Goal: Check status: Check status

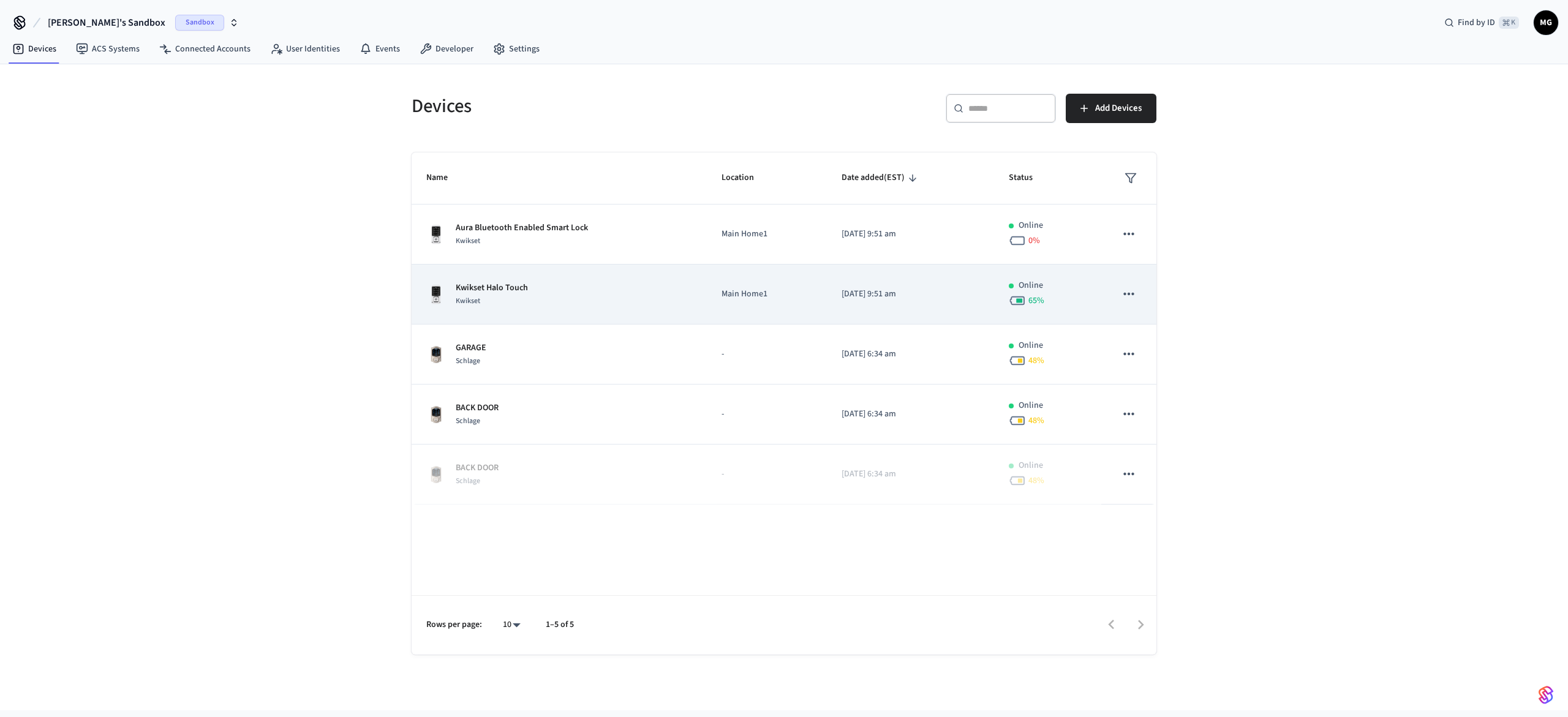
click at [512, 294] on p "Kwikset Halo Touch" at bounding box center [491, 288] width 72 height 13
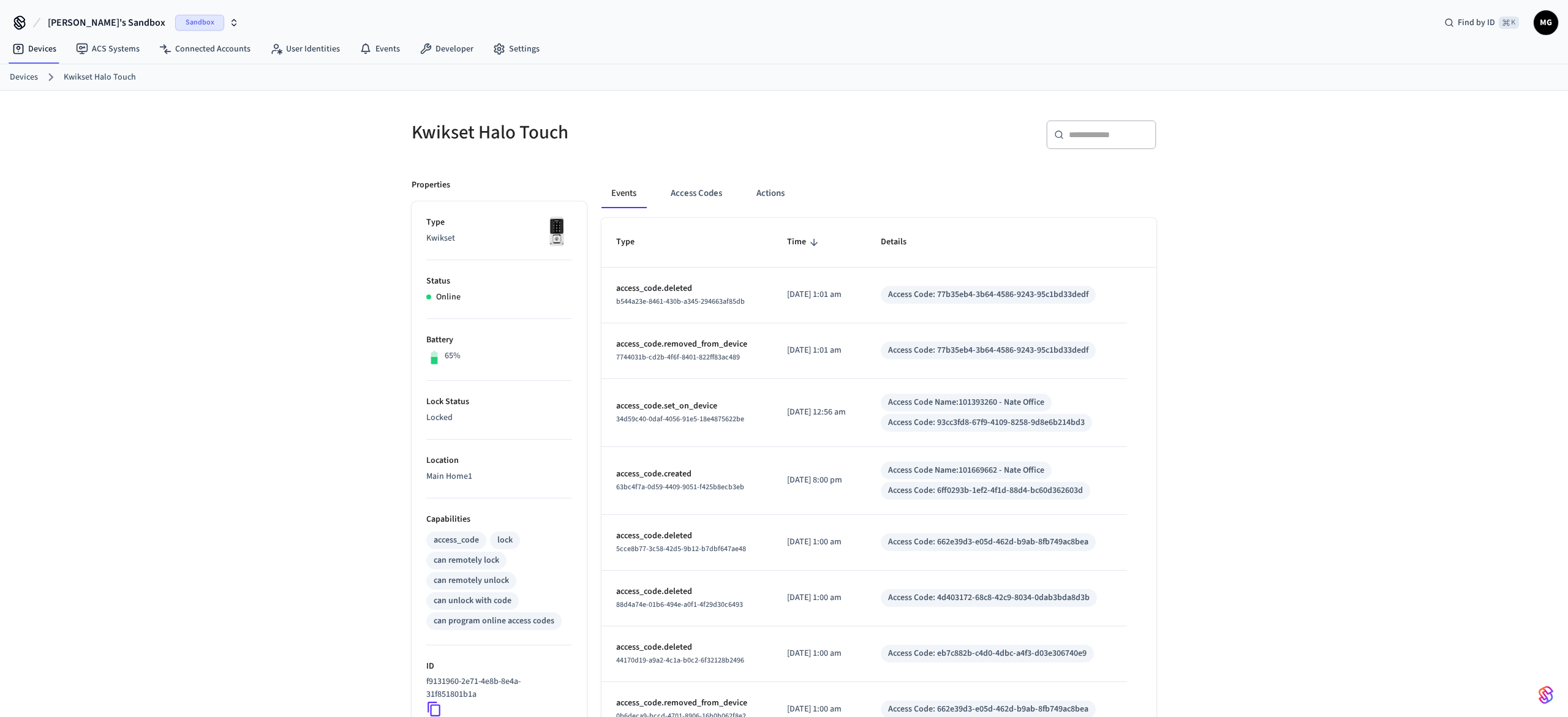
drag, startPoint x: 217, startPoint y: 402, endPoint x: 205, endPoint y: 352, distance: 51.4
click at [217, 402] on div "Kwikset Halo Touch ​ ​ Properties Type Kwikset Status Online Battery 65% Lock S…" at bounding box center [784, 499] width 1568 height 818
click at [175, 22] on span "Sandbox" at bounding box center [200, 22] width 49 height 16
click at [52, 100] on div "Test Production" at bounding box center [99, 102] width 168 height 16
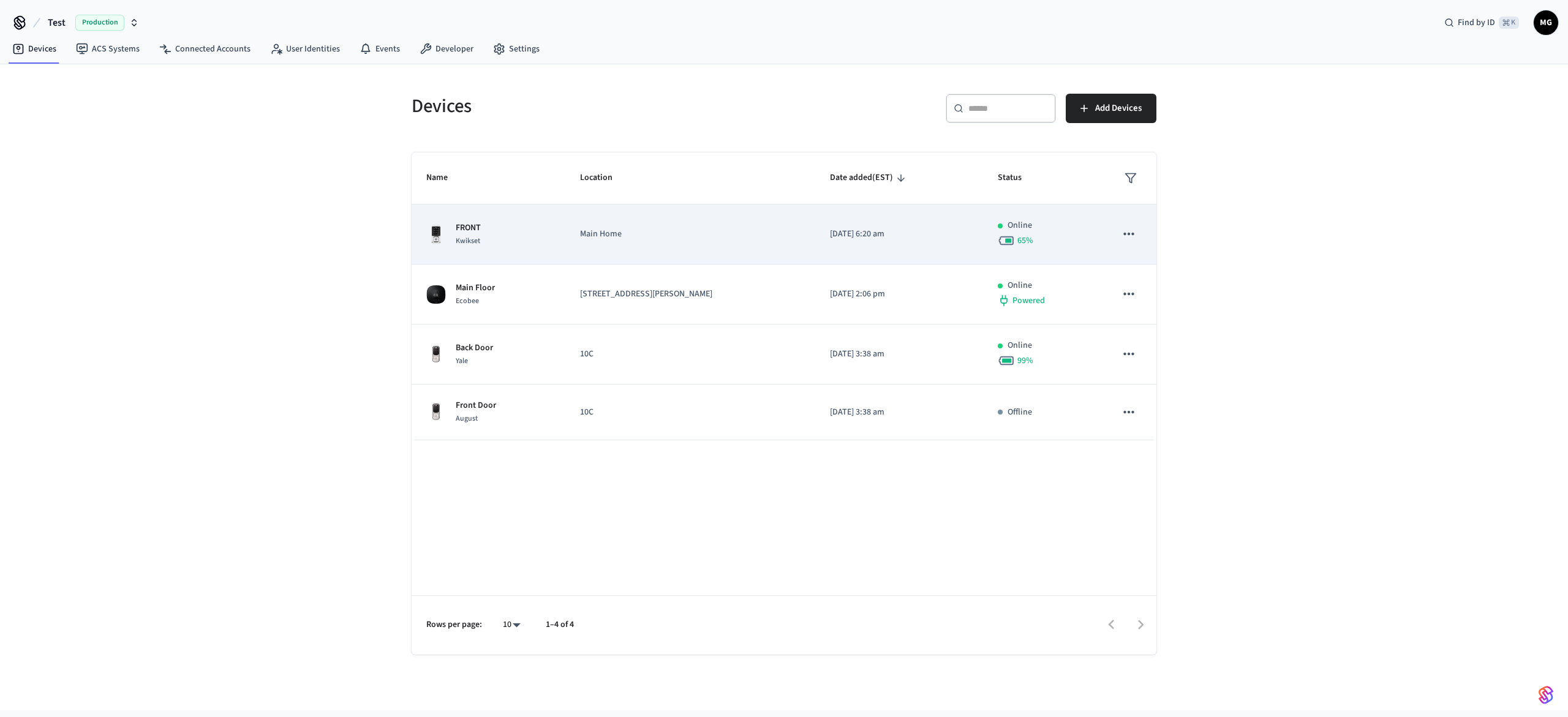
click at [507, 229] on div "FRONT Kwikset" at bounding box center [488, 234] width 124 height 26
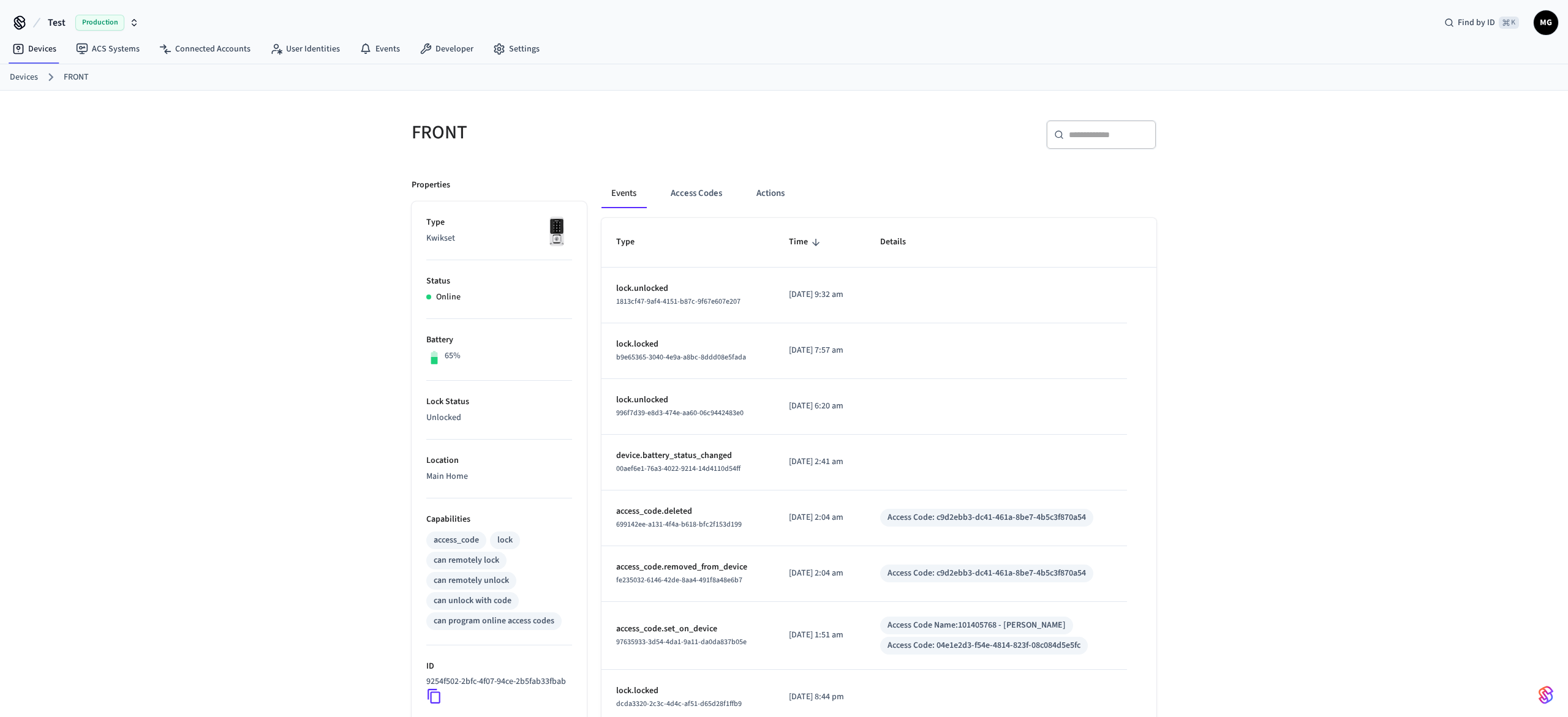
scroll to position [204, 0]
